Goal: Find specific page/section: Find specific page/section

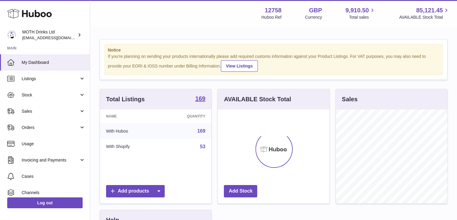
scroll to position [94, 112]
click at [75, 75] on link "Listings" at bounding box center [45, 78] width 90 height 16
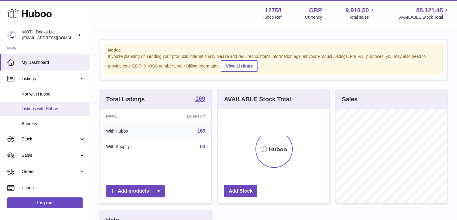
click at [63, 109] on span "Listings with Huboo" at bounding box center [54, 109] width 64 height 6
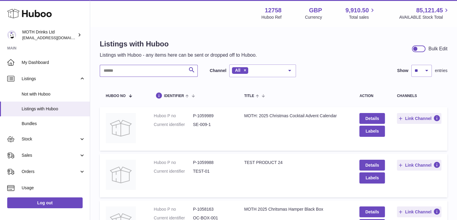
click at [175, 68] on input "text" at bounding box center [149, 71] width 98 height 12
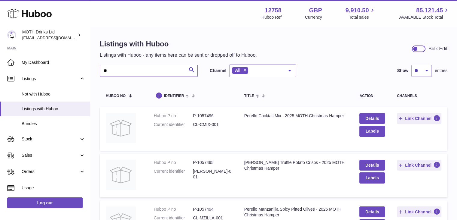
type input "*"
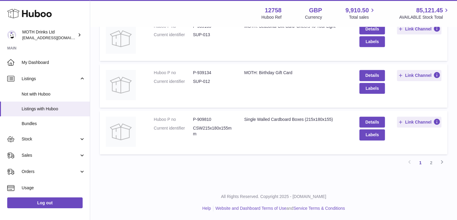
scroll to position [415, 0]
click at [429, 163] on link "2" at bounding box center [431, 163] width 11 height 11
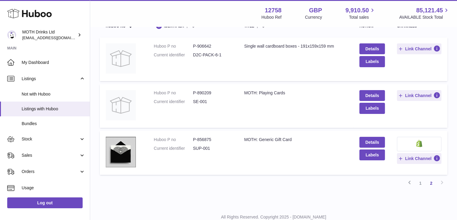
scroll to position [67, 0]
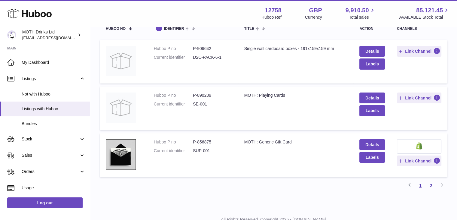
click at [422, 184] on link "1" at bounding box center [420, 185] width 11 height 11
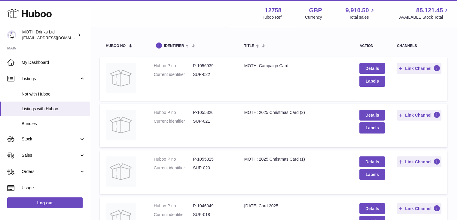
scroll to position [40, 0]
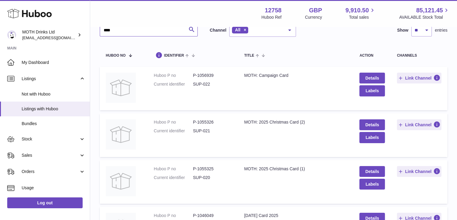
click at [145, 32] on input "****" at bounding box center [149, 30] width 98 height 12
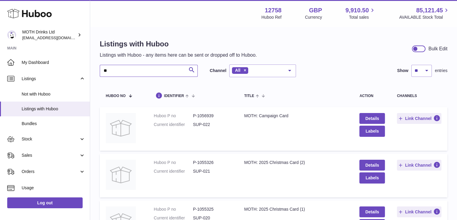
type input "*"
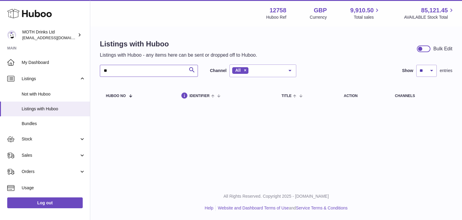
type input "*"
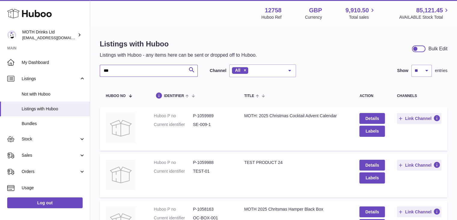
type input "****"
